Goal: Task Accomplishment & Management: Complete application form

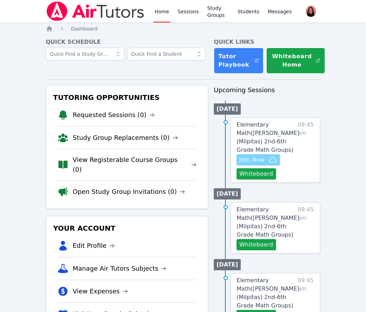
click at [251, 156] on span "Join Now" at bounding box center [252, 160] width 25 height 8
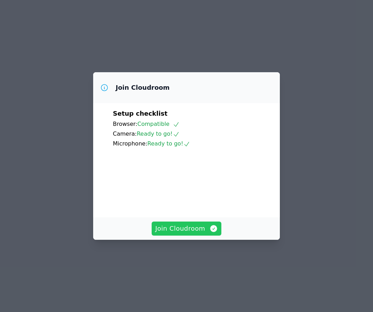
click at [186, 233] on span "Join Cloudroom" at bounding box center [186, 229] width 63 height 10
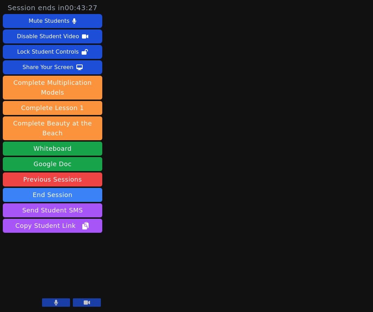
click at [54, 300] on icon at bounding box center [56, 303] width 4 height 6
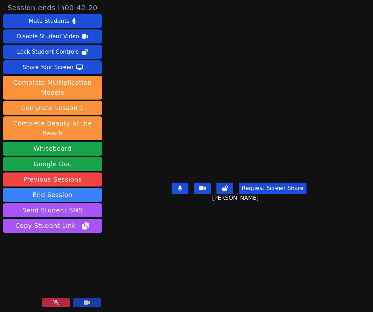
click at [54, 300] on icon at bounding box center [56, 303] width 7 height 6
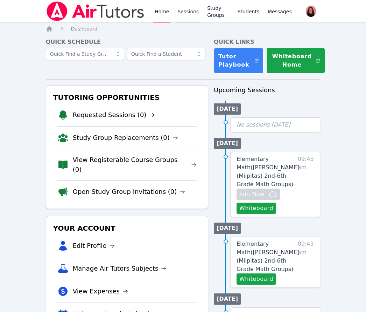
click at [184, 12] on link "Sessions" at bounding box center [188, 11] width 24 height 22
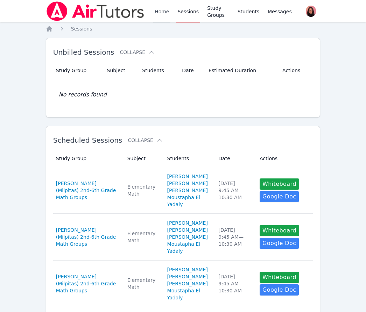
click at [159, 11] on link "Home" at bounding box center [161, 11] width 17 height 22
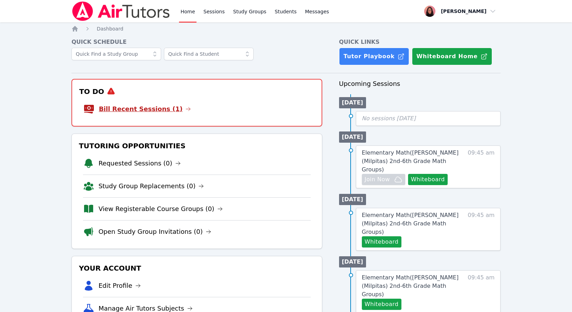
click at [138, 107] on link "Bill Recent Sessions (1)" at bounding box center [145, 109] width 92 height 10
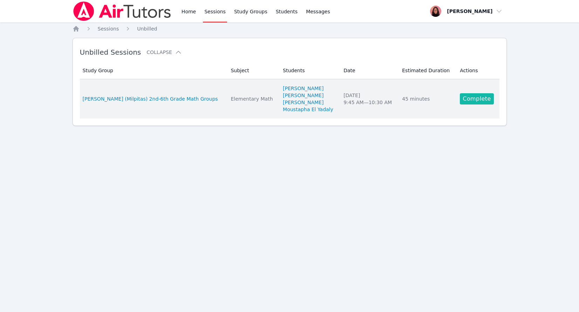
click at [373, 98] on link "Complete" at bounding box center [477, 98] width 34 height 11
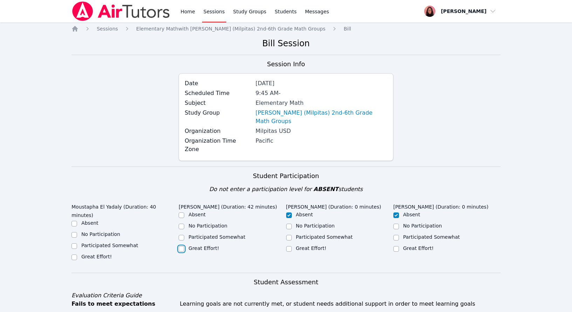
click at [184, 246] on input "Great Effort!" at bounding box center [182, 249] width 6 height 6
checkbox input "true"
click at [102, 254] on label "Great Effort!" at bounding box center [96, 257] width 30 height 6
click at [77, 254] on input "Great Effort!" at bounding box center [74, 257] width 6 height 6
checkbox input "true"
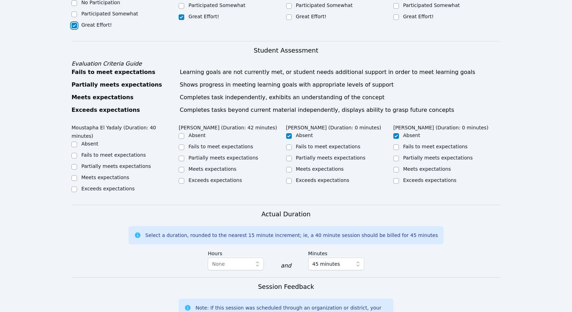
scroll to position [240, 0]
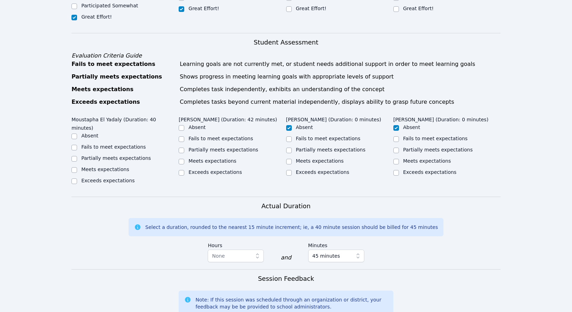
click at [95, 178] on label "Exceeds expectations" at bounding box center [107, 181] width 53 height 6
click at [77, 178] on input "Exceeds expectations" at bounding box center [74, 181] width 6 height 6
checkbox input "true"
click at [181, 170] on input "Exceeds expectations" at bounding box center [182, 173] width 6 height 6
checkbox input "true"
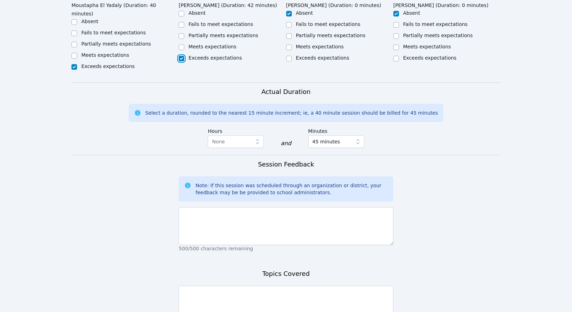
scroll to position [355, 0]
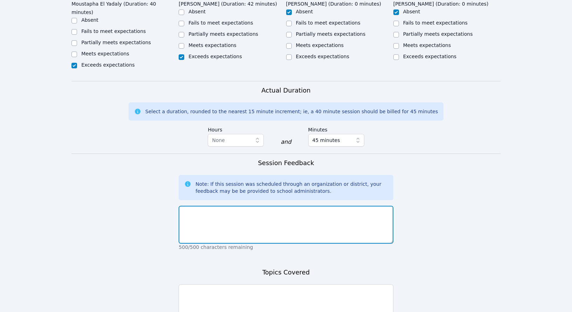
click at [197, 206] on textarea at bounding box center [286, 225] width 214 height 38
